Goal: Information Seeking & Learning: Check status

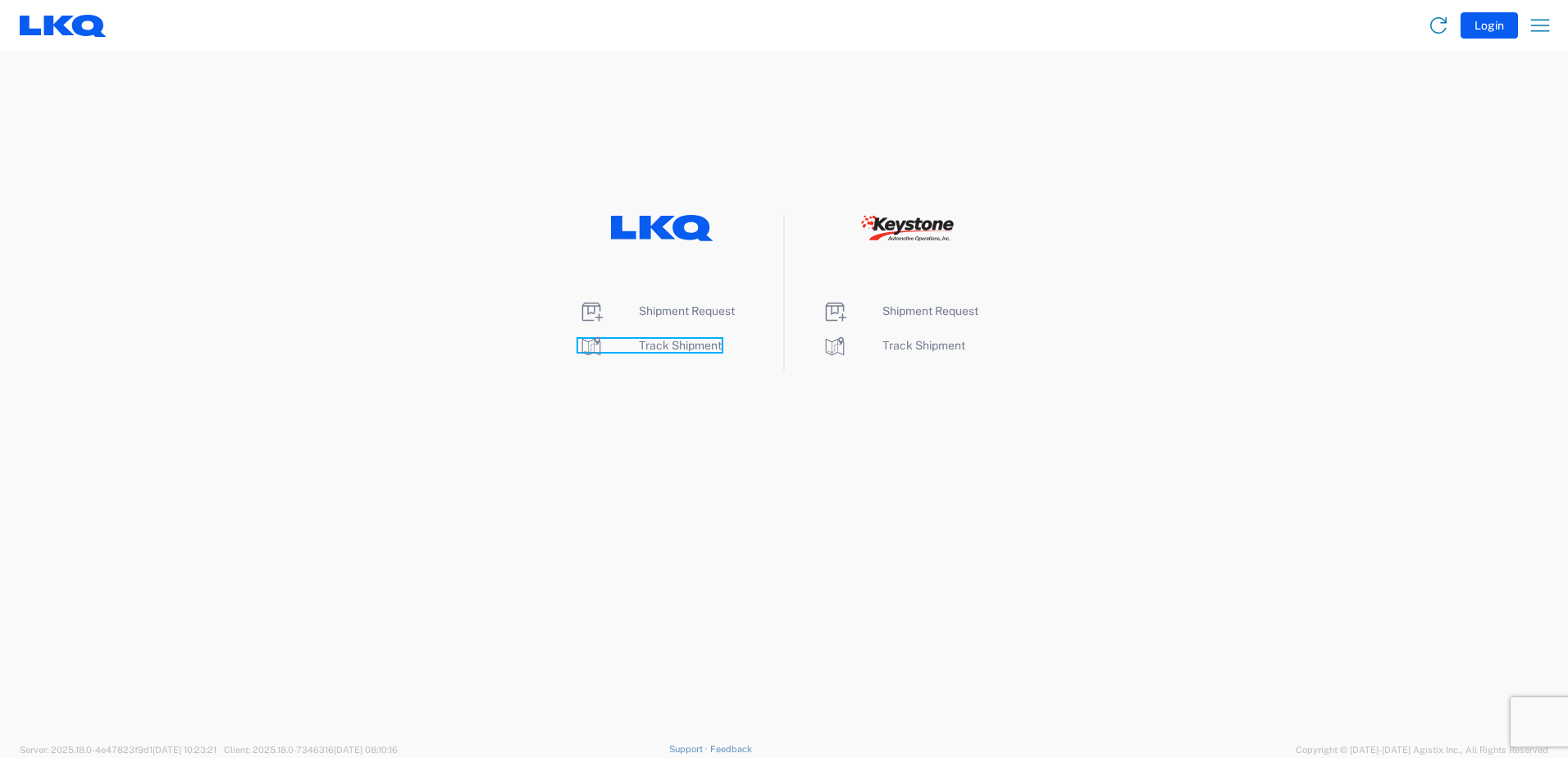
click at [667, 347] on span "Track Shipment" at bounding box center [680, 345] width 83 height 13
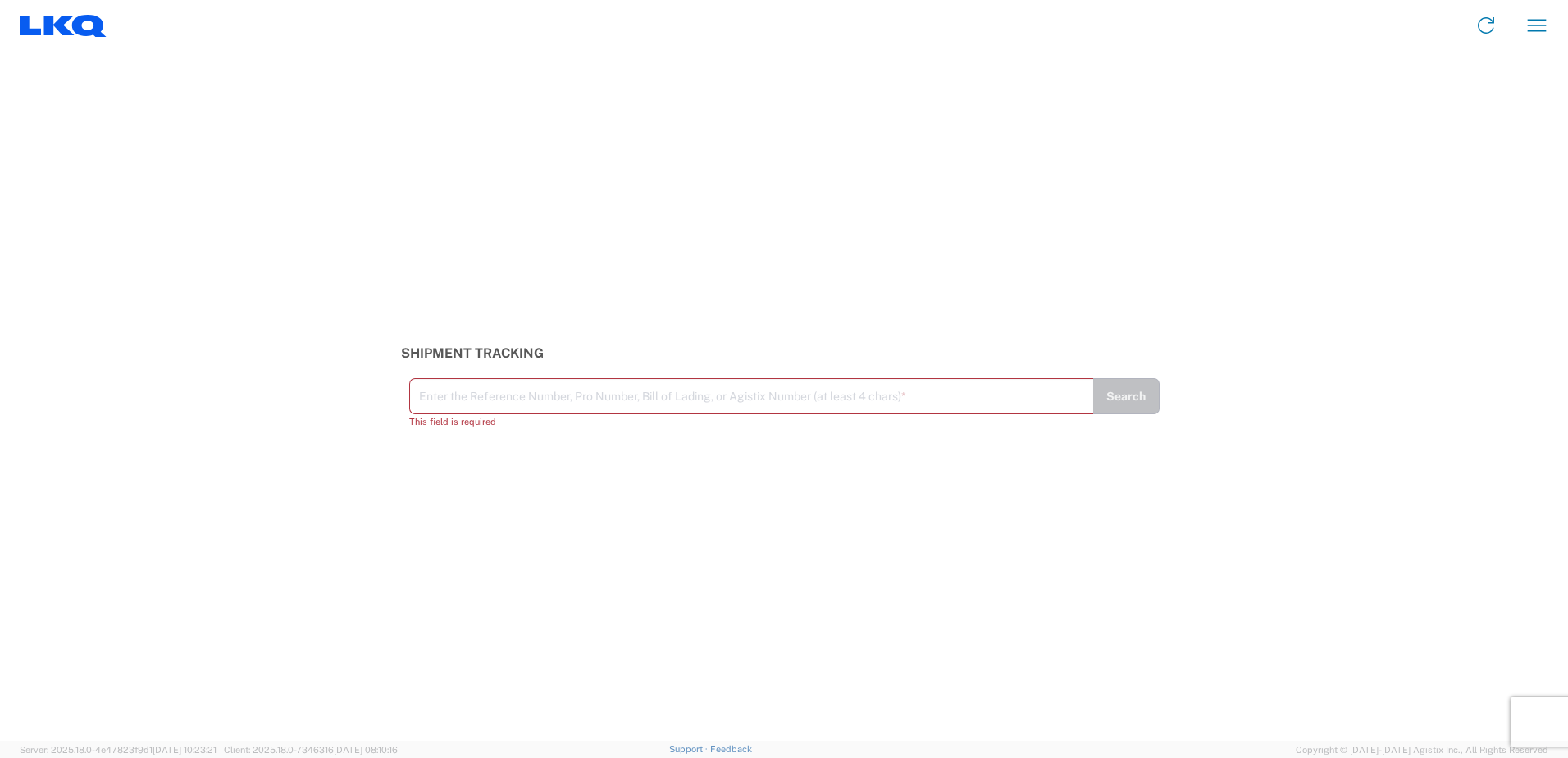
click at [593, 390] on input "text" at bounding box center [752, 394] width 665 height 28
type input "56329170"
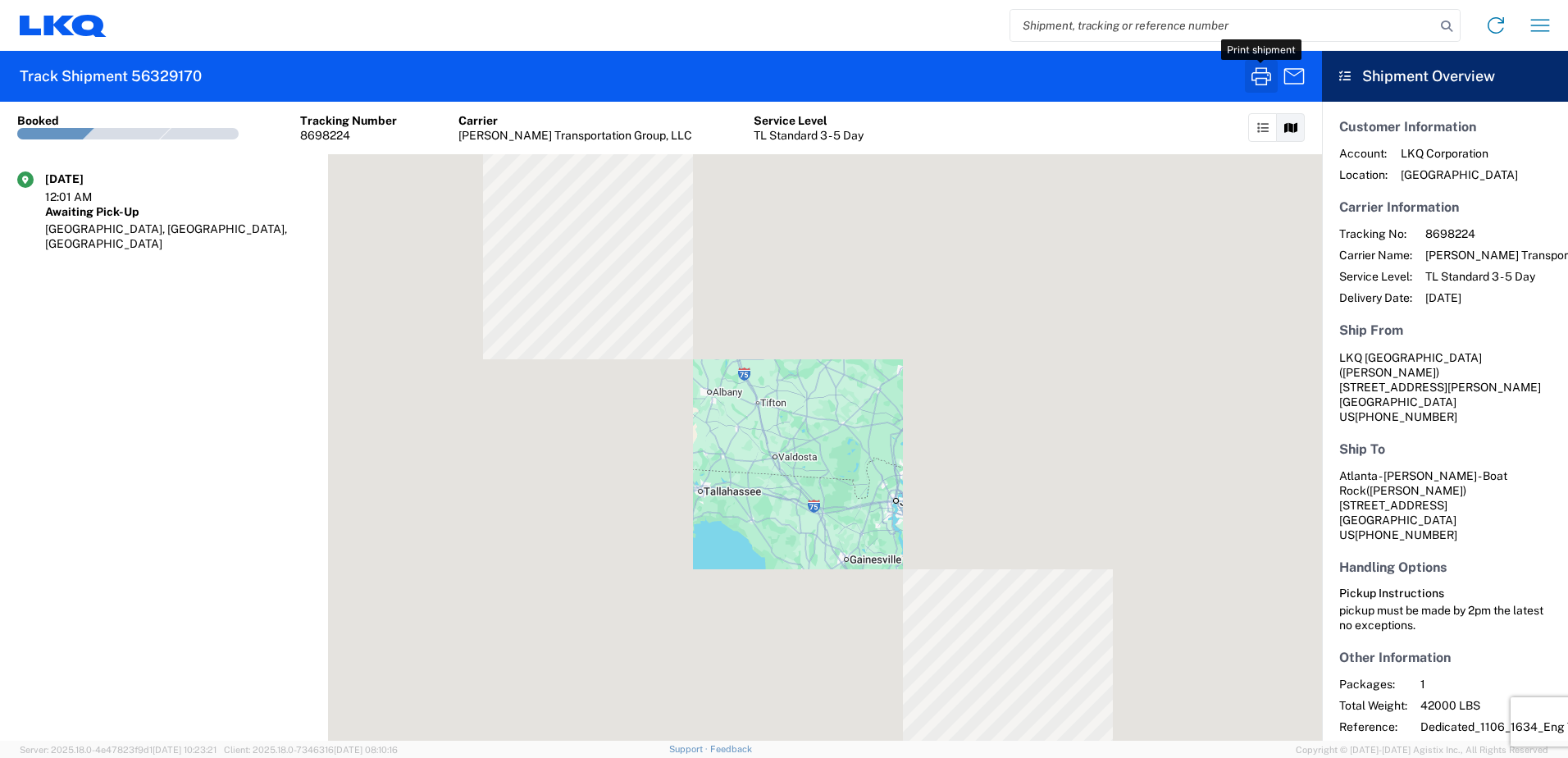
click at [1264, 70] on icon "button" at bounding box center [1261, 76] width 26 height 26
